Goal: Navigation & Orientation: Find specific page/section

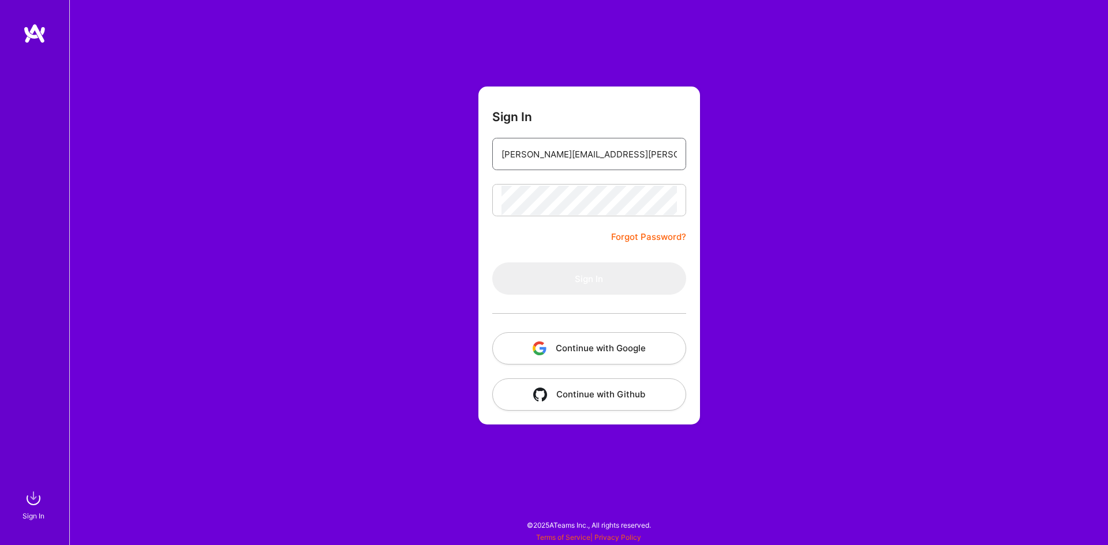
click at [579, 156] on input "[PERSON_NAME][EMAIL_ADDRESS][PERSON_NAME][PERSON_NAME][DOMAIN_NAME]" at bounding box center [588, 154] width 175 height 29
click at [496, 267] on form "Sign In [PERSON_NAME][EMAIL_ADDRESS][PERSON_NAME][PERSON_NAME][DOMAIN_NAME] For…" at bounding box center [589, 256] width 222 height 338
type input "[PERSON_NAME][EMAIL_ADDRESS][PERSON_NAME][PERSON_NAME][DOMAIN_NAME]"
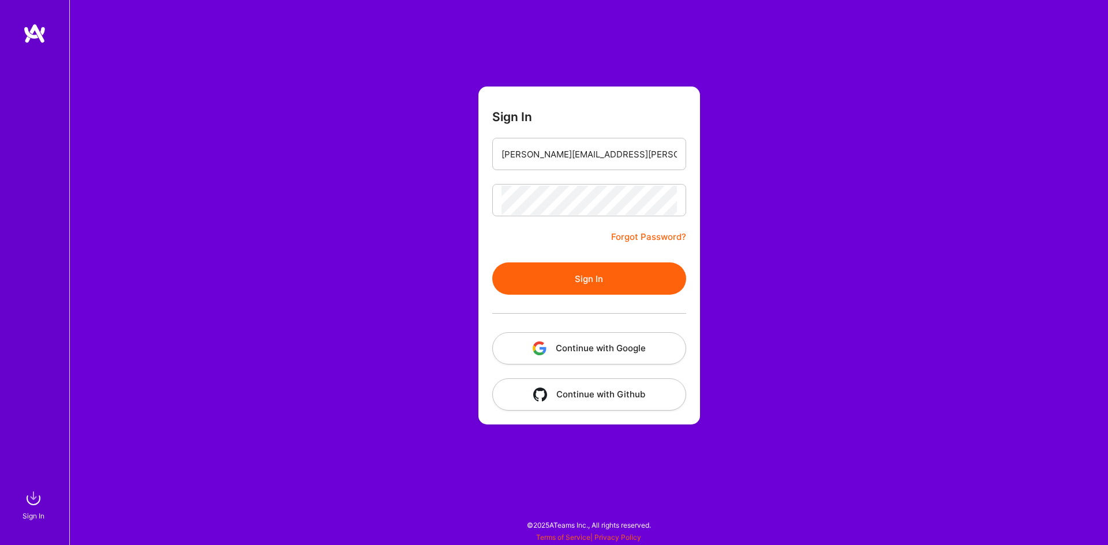
drag, startPoint x: 768, startPoint y: 241, endPoint x: 713, endPoint y: 205, distance: 65.8
click at [713, 205] on div "Sign In [PERSON_NAME][EMAIL_ADDRESS][PERSON_NAME][PERSON_NAME][DOMAIN_NAME] For…" at bounding box center [588, 272] width 1038 height 545
click at [526, 272] on button "Sign In" at bounding box center [589, 278] width 194 height 32
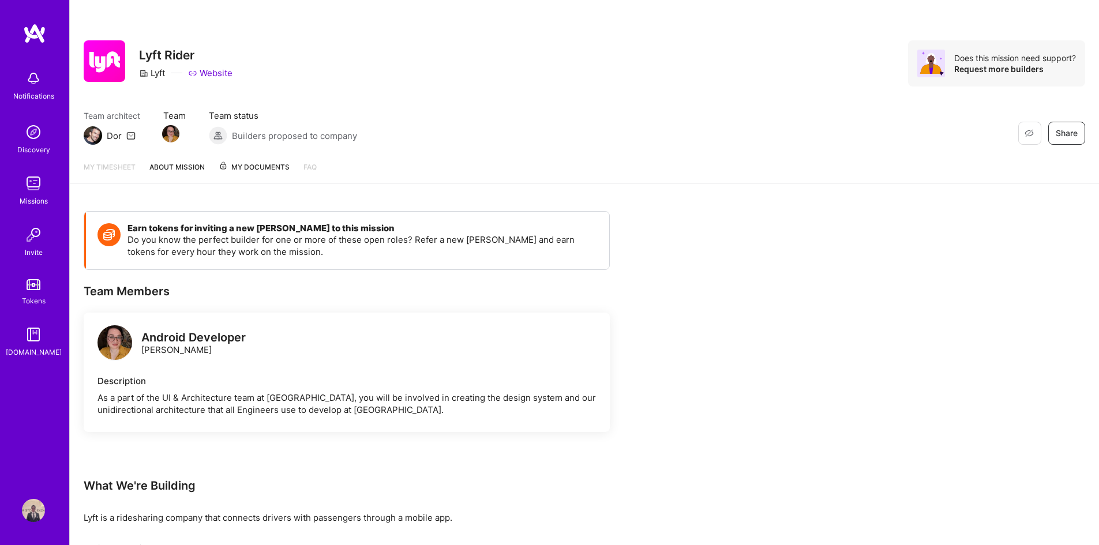
click at [28, 196] on div "Missions" at bounding box center [34, 201] width 28 height 12
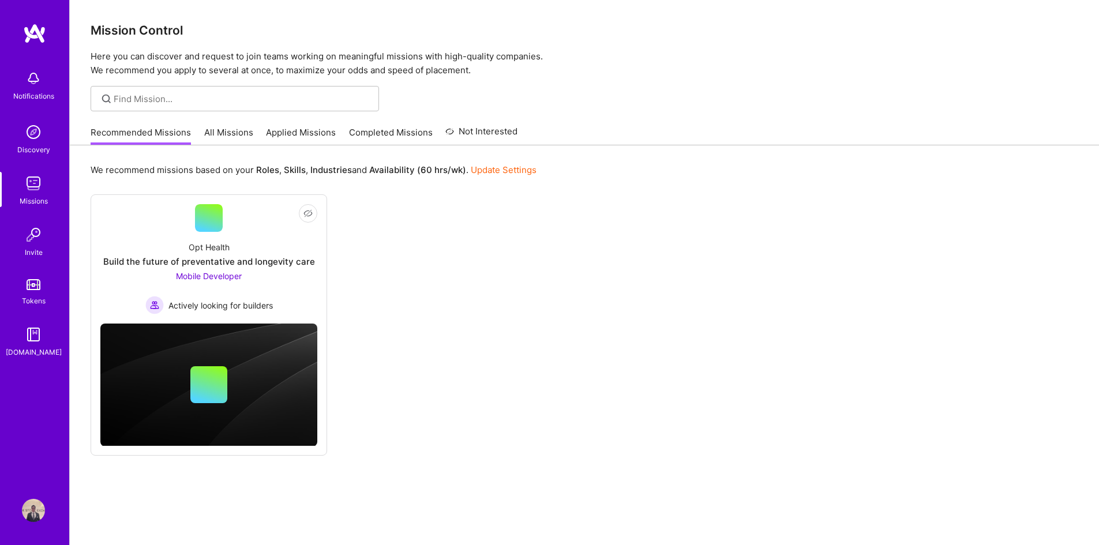
click at [230, 136] on link "All Missions" at bounding box center [228, 135] width 49 height 19
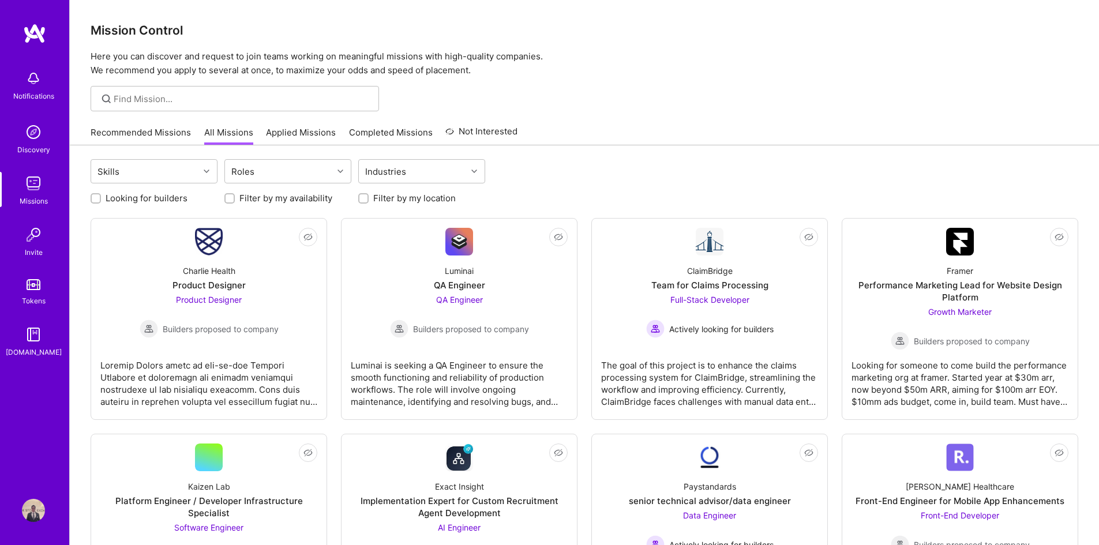
click at [170, 92] on div at bounding box center [235, 98] width 288 height 25
type input "android"
click at [34, 187] on img at bounding box center [33, 183] width 23 height 23
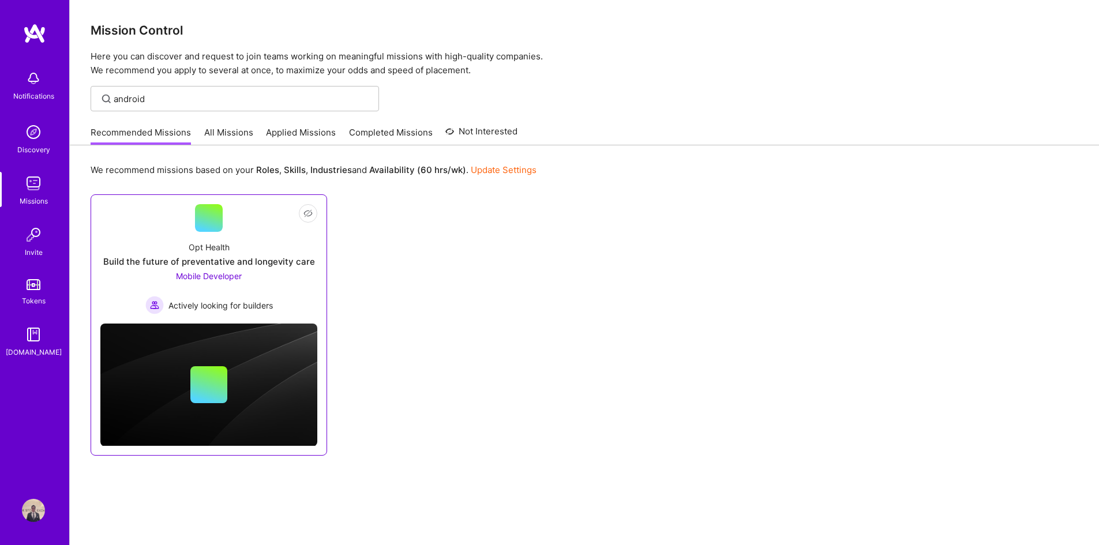
click at [228, 283] on div "Mobile Developer Actively looking for builders" at bounding box center [208, 292] width 127 height 44
